Goal: Task Accomplishment & Management: Use online tool/utility

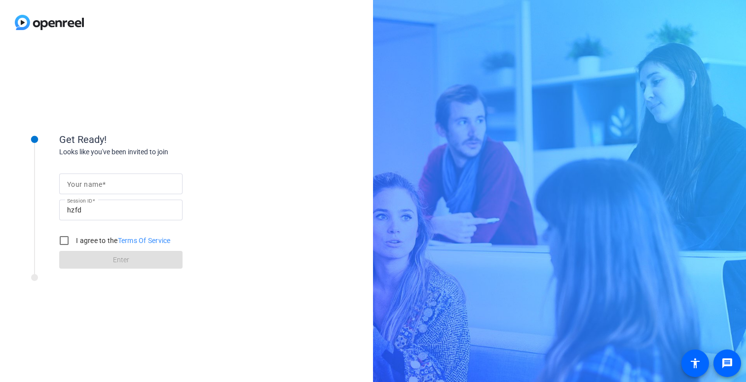
click at [112, 187] on input "Your name" at bounding box center [121, 184] width 108 height 12
type input "[PERSON_NAME]"
click at [65, 242] on input "I agree to the Terms Of Service" at bounding box center [64, 241] width 20 height 20
checkbox input "true"
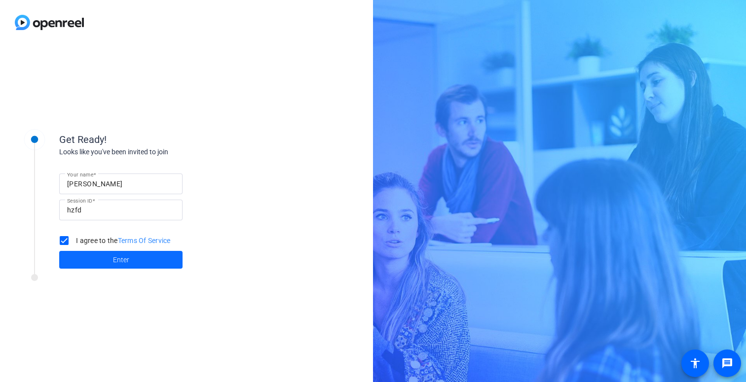
click at [131, 265] on span at bounding box center [120, 260] width 123 height 24
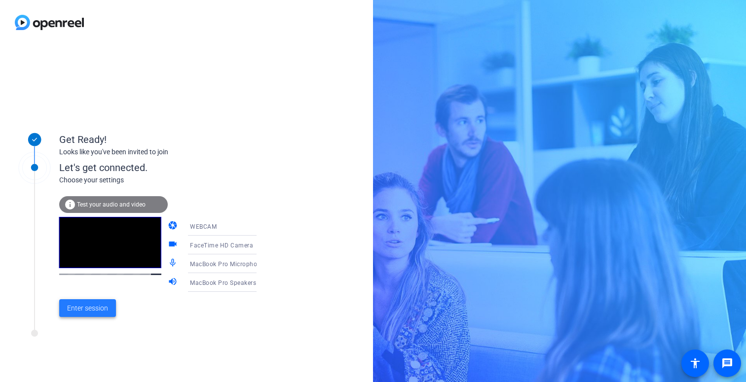
click at [94, 311] on span "Enter session" at bounding box center [87, 308] width 41 height 10
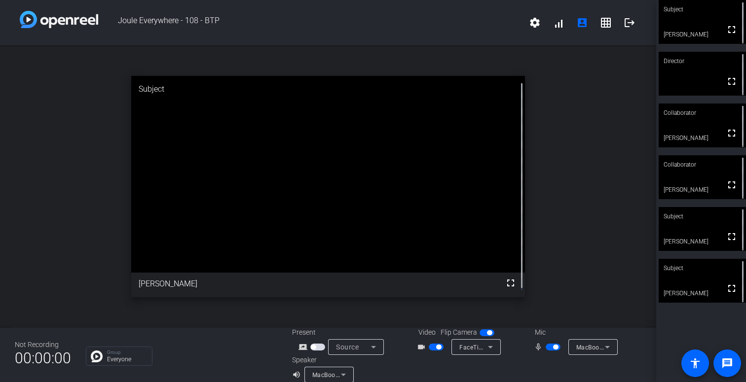
click at [429, 344] on span "button" at bounding box center [436, 347] width 15 height 7
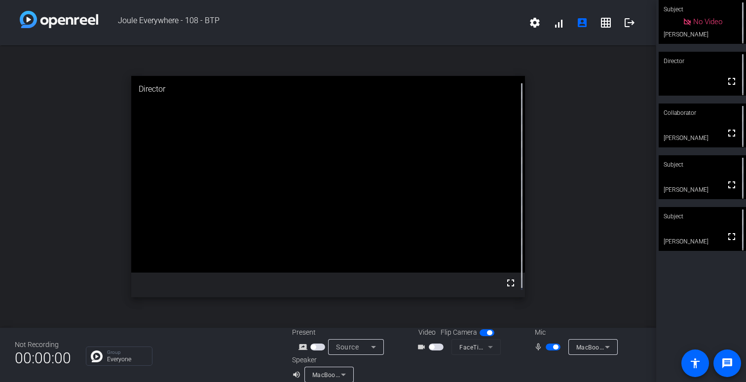
click at [437, 347] on span "button" at bounding box center [436, 347] width 15 height 7
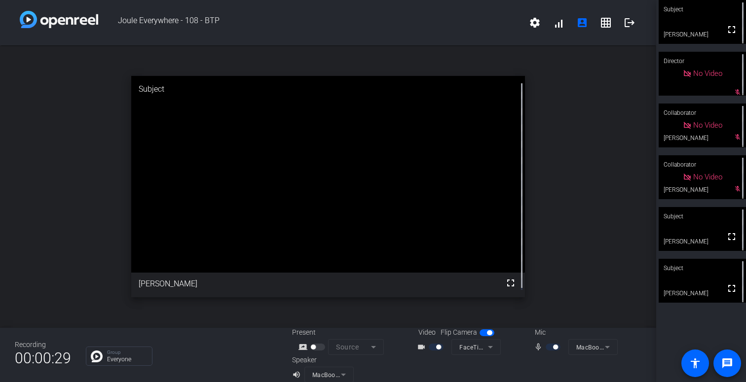
click at [557, 347] on div at bounding box center [553, 347] width 17 height 7
click at [545, 347] on div at bounding box center [553, 347] width 17 height 7
click at [550, 331] on div "Mic" at bounding box center [574, 332] width 99 height 10
click at [539, 334] on div "Mic" at bounding box center [574, 332] width 99 height 10
click at [534, 349] on mat-icon "mic_none" at bounding box center [540, 347] width 12 height 12
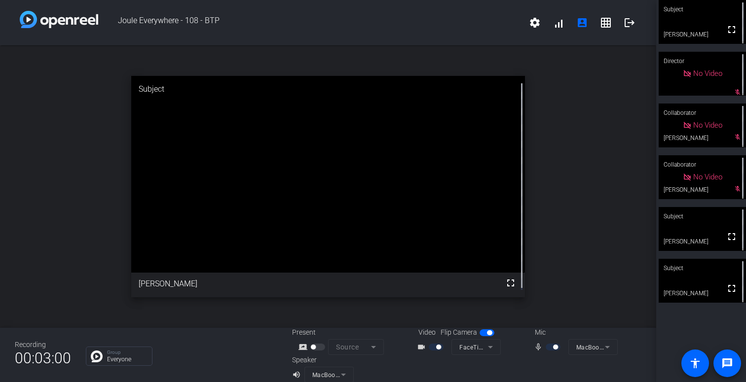
click at [534, 348] on mat-icon "mic_none" at bounding box center [540, 347] width 12 height 12
click at [553, 349] on div at bounding box center [553, 347] width 17 height 7
click at [538, 334] on div "Mic" at bounding box center [574, 332] width 99 height 10
